Goal: Check status

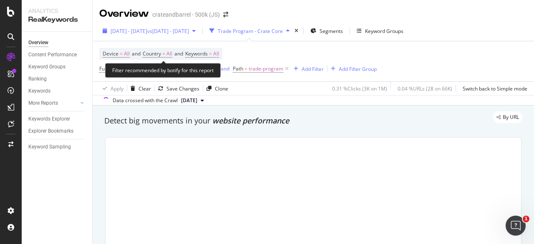
click at [143, 31] on span "[DATE] - [DATE]" at bounding box center [129, 31] width 37 height 7
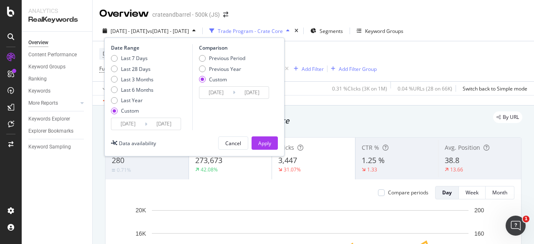
click at [131, 123] on input "[DATE]" at bounding box center [127, 124] width 33 height 12
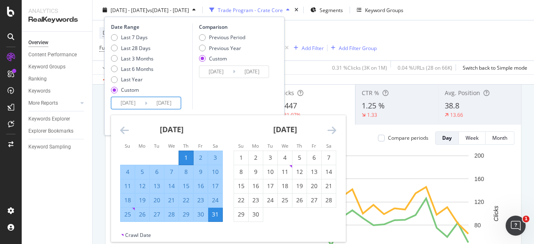
scroll to position [42, 0]
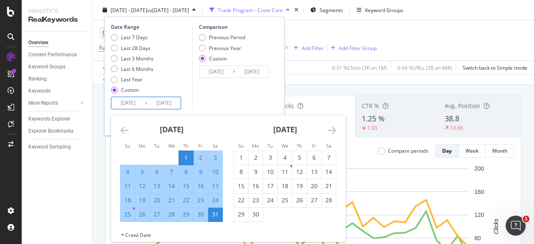
click at [334, 132] on icon "Move forward to switch to the next month." at bounding box center [332, 130] width 9 height 10
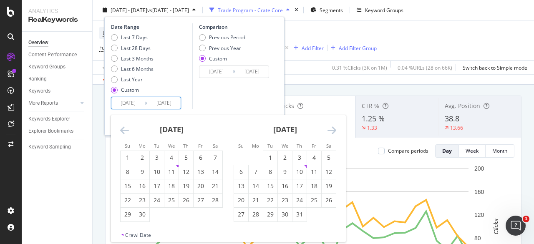
click at [332, 131] on icon "Move forward to switch to the next month." at bounding box center [332, 130] width 9 height 10
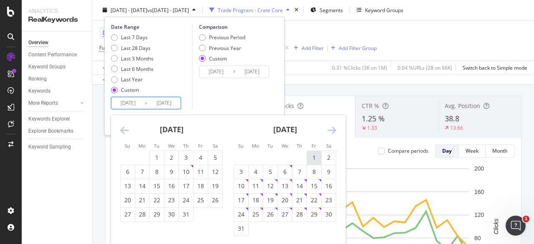
click at [311, 159] on div "1" at bounding box center [314, 158] width 14 height 8
type input "[DATE]"
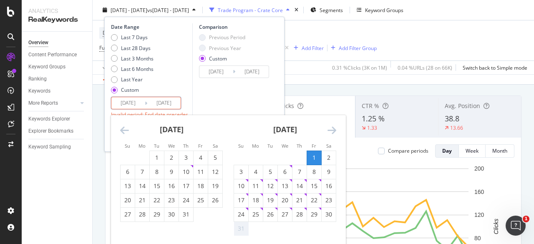
click at [214, 101] on div "Comparison Previous Period Previous Year Custom [DATE] Navigate forward to inte…" at bounding box center [231, 74] width 79 height 102
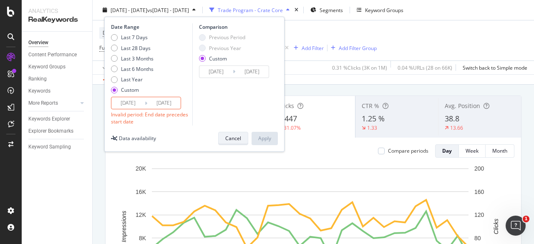
click at [231, 138] on div "Cancel" at bounding box center [233, 138] width 16 height 7
